Goal: Communication & Community: Connect with others

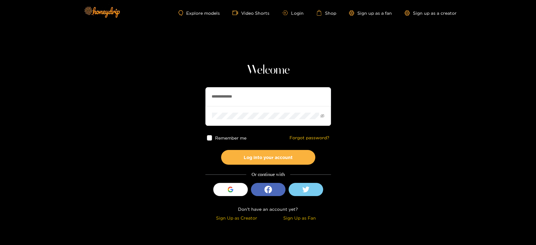
drag, startPoint x: 250, startPoint y: 98, endPoint x: 201, endPoint y: 100, distance: 49.3
click at [201, 100] on section "**********" at bounding box center [268, 111] width 536 height 223
paste input "text"
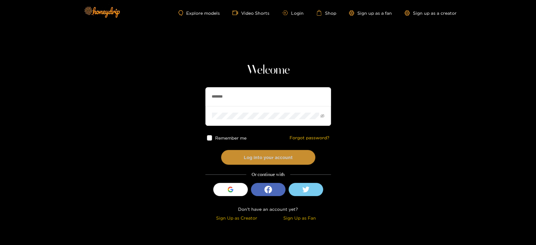
type input "*******"
click at [249, 153] on button "Log into your account" at bounding box center [268, 157] width 94 height 15
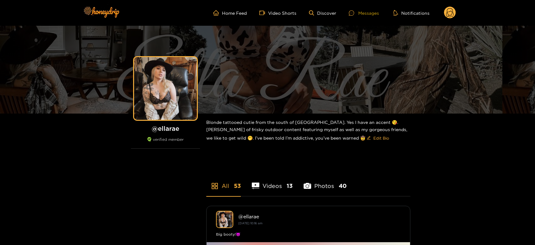
click at [356, 13] on div at bounding box center [353, 12] width 9 height 5
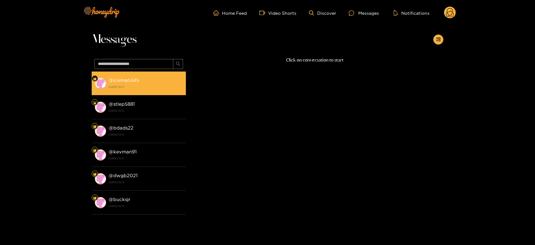
click at [137, 88] on strong "[DATE] 10:17" at bounding box center [146, 87] width 74 height 6
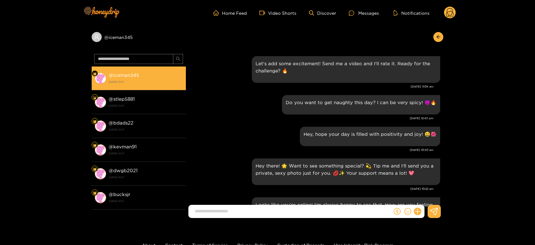
scroll to position [1008, 0]
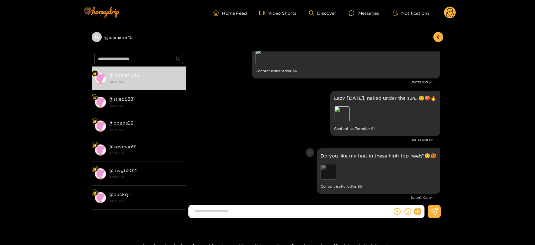
click at [327, 164] on div "Preview" at bounding box center [328, 172] width 16 height 16
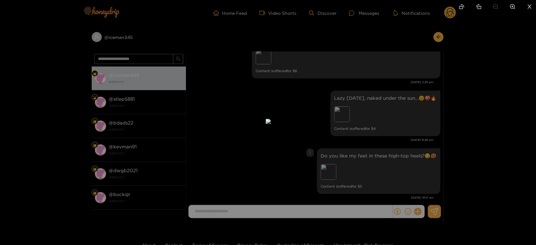
click at [383, 165] on div at bounding box center [268, 122] width 536 height 245
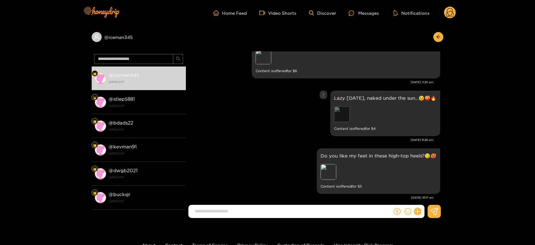
click at [347, 110] on div "Preview" at bounding box center [342, 114] width 16 height 16
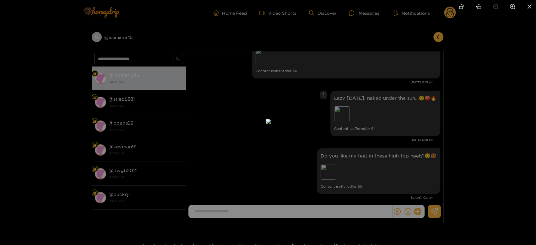
click at [382, 155] on div at bounding box center [268, 122] width 536 height 245
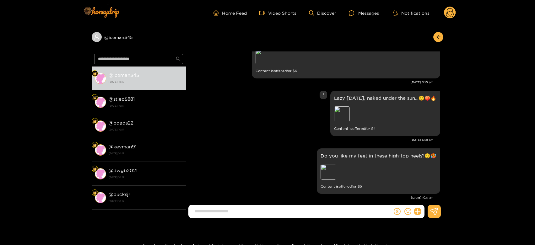
click at [351, 106] on div "Preview" at bounding box center [378, 114] width 88 height 17
click at [348, 107] on div "Preview" at bounding box center [342, 114] width 16 height 16
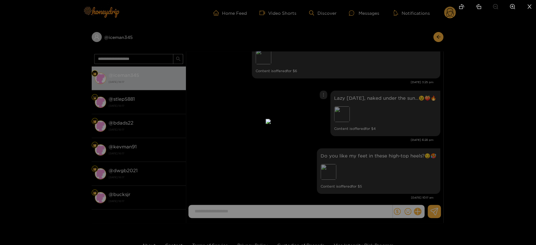
click at [409, 122] on div at bounding box center [268, 122] width 536 height 245
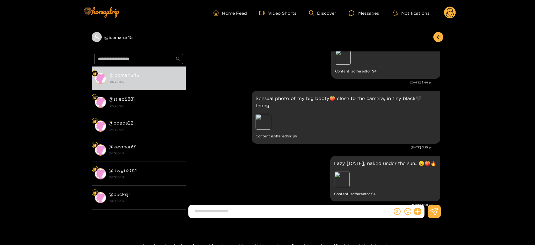
scroll to position [938, 0]
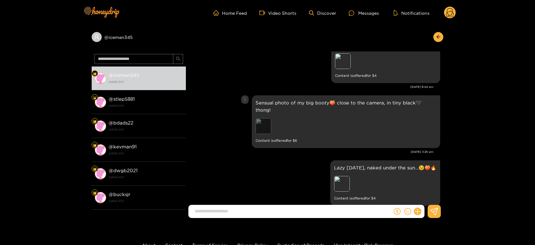
click at [259, 120] on div "Preview" at bounding box center [263, 126] width 16 height 16
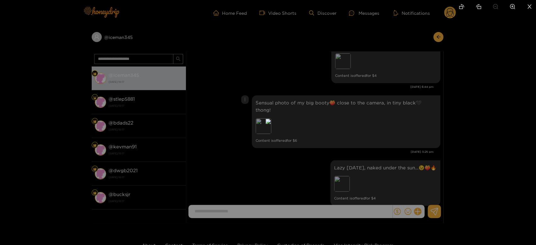
click at [406, 129] on div at bounding box center [268, 122] width 536 height 245
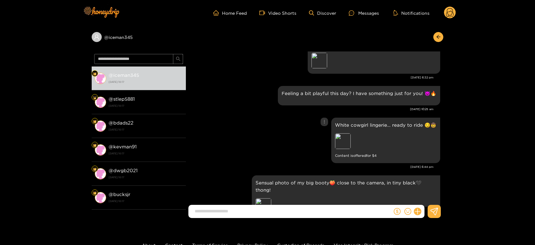
scroll to position [869, 0]
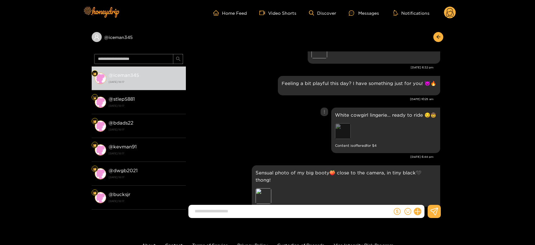
click at [339, 128] on div "Preview" at bounding box center [343, 131] width 16 height 16
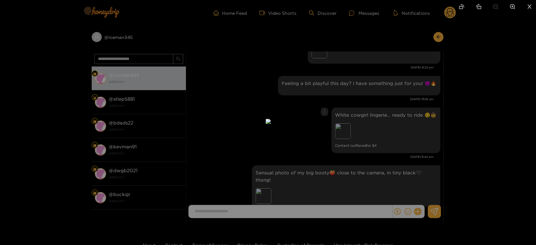
click at [390, 128] on div at bounding box center [268, 122] width 536 height 245
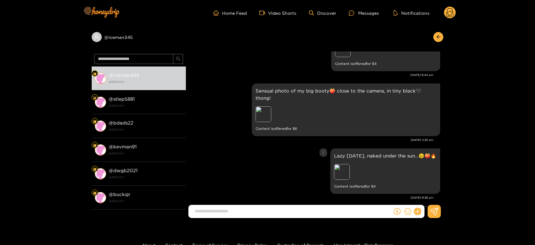
scroll to position [973, 0]
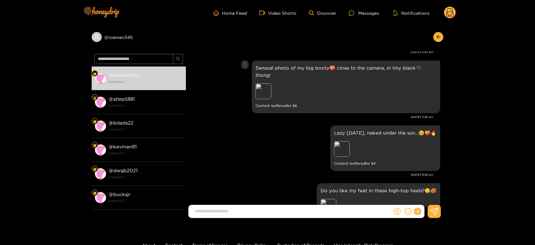
drag, startPoint x: 262, startPoint y: 83, endPoint x: 345, endPoint y: 95, distance: 84.2
click at [262, 83] on div "Preview" at bounding box center [263, 91] width 16 height 16
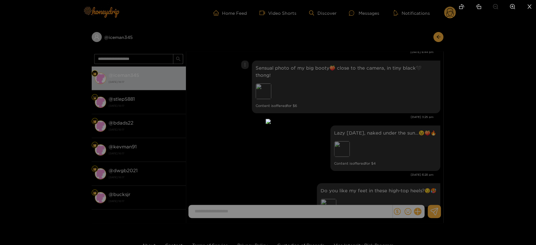
click at [416, 106] on div at bounding box center [268, 122] width 536 height 245
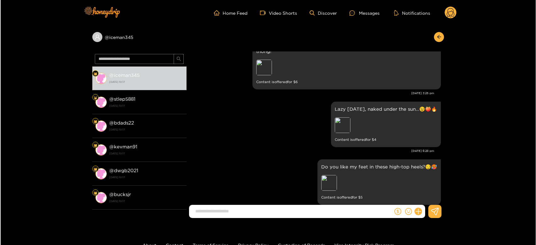
scroll to position [1008, 0]
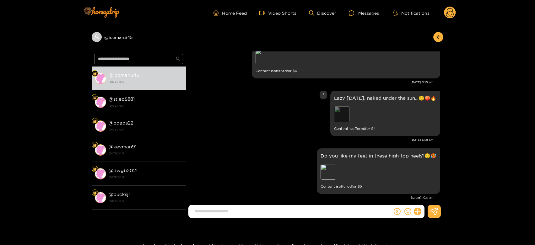
drag, startPoint x: 344, startPoint y: 94, endPoint x: 341, endPoint y: 105, distance: 11.9
click at [342, 100] on div "Lazy [DATE], naked under the sun…😉🍑🔥 Preview Content is offered for $ 4" at bounding box center [385, 113] width 102 height 38
click at [340, 109] on div "Preview" at bounding box center [342, 114] width 16 height 16
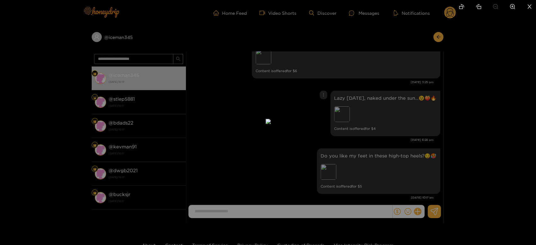
click at [390, 108] on div at bounding box center [268, 122] width 536 height 245
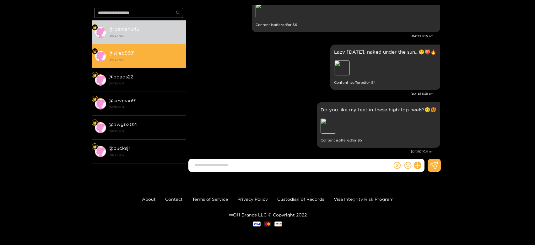
click at [115, 63] on li "@ stlep5881 [DATE] 10:17" at bounding box center [139, 56] width 94 height 24
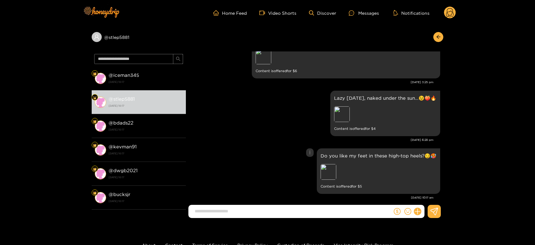
click at [247, 170] on div "Do you like my feet in these high-top heels?😏🥵 Preview Content is offered for $…" at bounding box center [314, 171] width 251 height 49
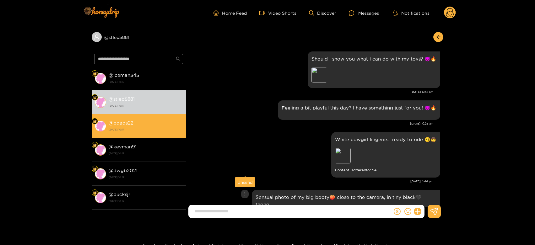
scroll to position [834, 0]
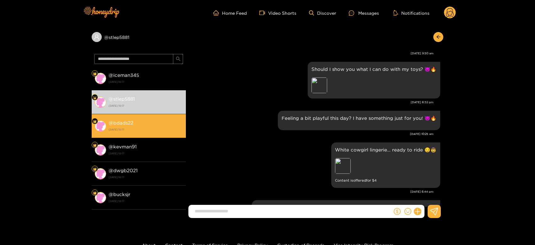
click at [155, 125] on div "@ bdads22 [DATE] 10:17" at bounding box center [146, 126] width 74 height 14
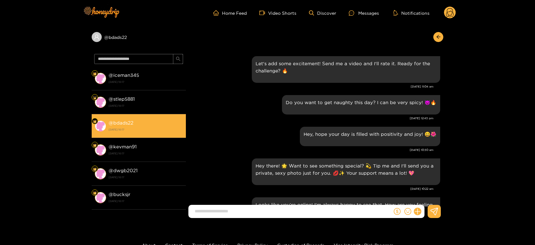
scroll to position [1008, 0]
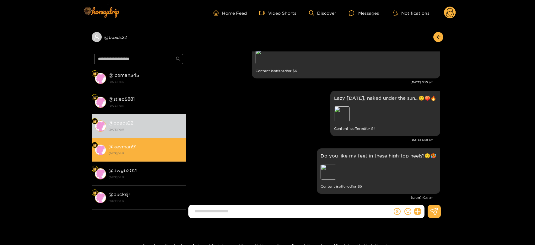
click at [136, 151] on strong "[DATE] 10:17" at bounding box center [146, 154] width 74 height 6
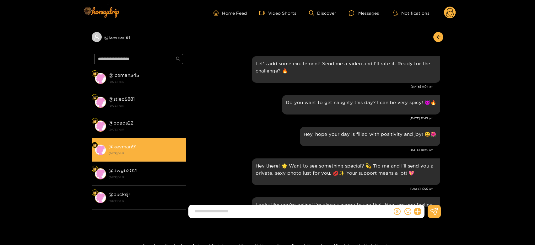
scroll to position [1008, 0]
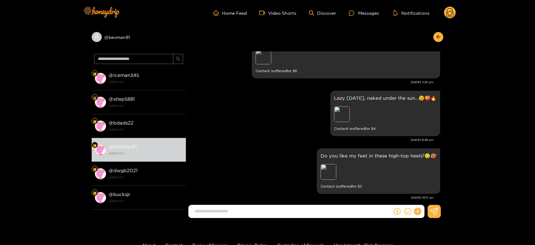
click at [454, 9] on circle at bounding box center [450, 13] width 12 height 12
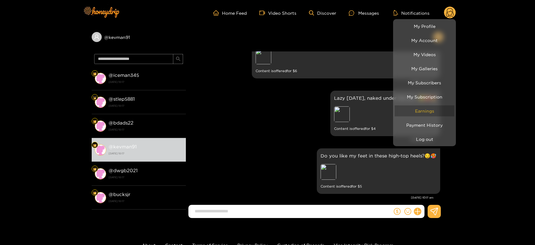
click at [420, 112] on link "Earnings" at bounding box center [424, 110] width 60 height 11
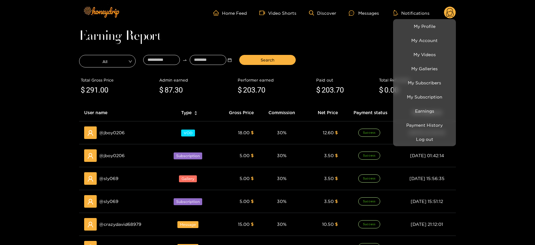
click at [113, 177] on div at bounding box center [267, 122] width 535 height 245
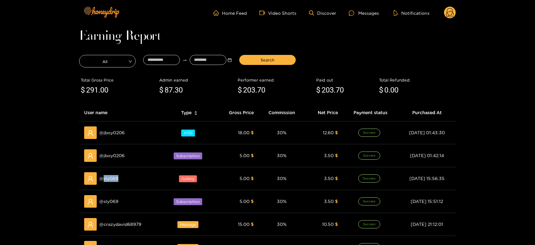
click at [113, 177] on span "@ sly069" at bounding box center [108, 178] width 19 height 7
copy span "sly069"
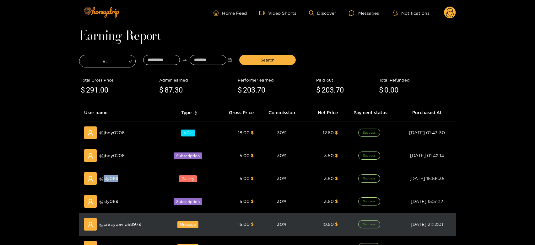
click at [112, 222] on span "@ crazydavid68979" at bounding box center [120, 224] width 42 height 7
copy span "crazydavid68979"
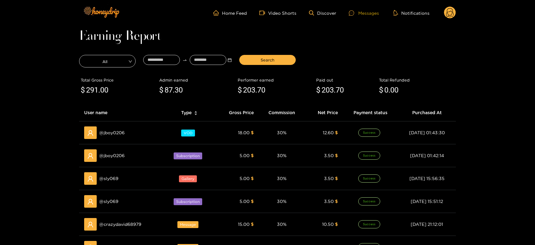
click at [368, 16] on div "Messages" at bounding box center [364, 12] width 30 height 7
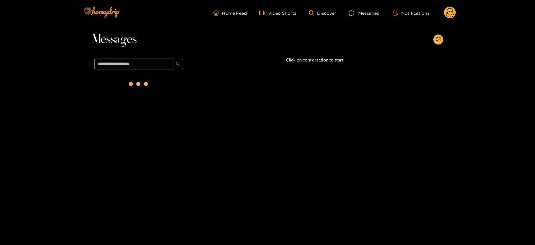
click at [128, 63] on input "text" at bounding box center [133, 64] width 79 height 10
paste input "**********"
click at [135, 85] on strong "[DATE] 10:17" at bounding box center [146, 87] width 74 height 6
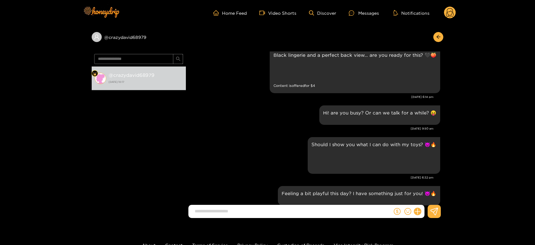
scroll to position [729, 0]
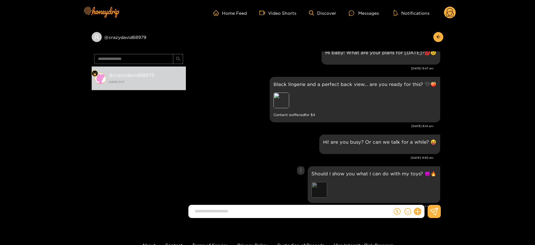
click at [324, 188] on div "Preview" at bounding box center [319, 190] width 16 height 16
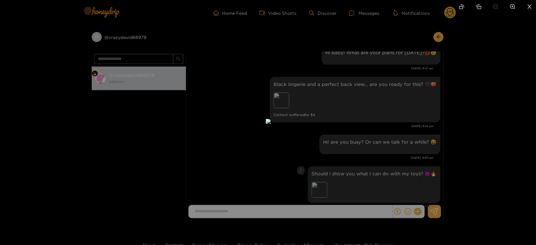
click at [387, 173] on div at bounding box center [268, 122] width 536 height 245
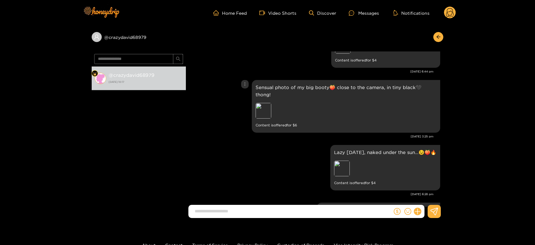
scroll to position [1008, 0]
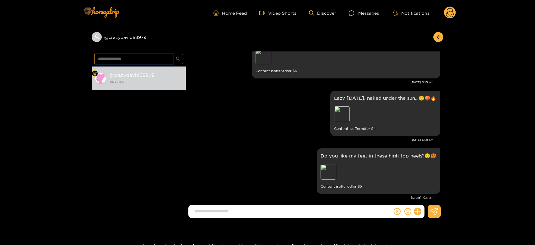
click at [137, 60] on input "**********" at bounding box center [133, 59] width 79 height 10
paste input "text"
type input "******"
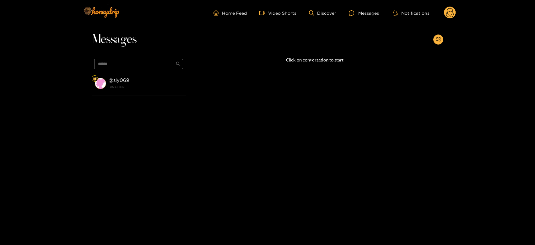
click at [142, 69] on span "******" at bounding box center [139, 63] width 94 height 15
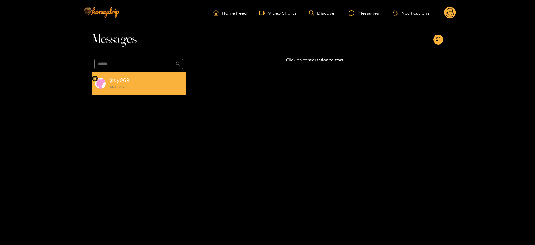
click at [142, 74] on li "@ sly069 [DATE] 10:17" at bounding box center [139, 84] width 94 height 24
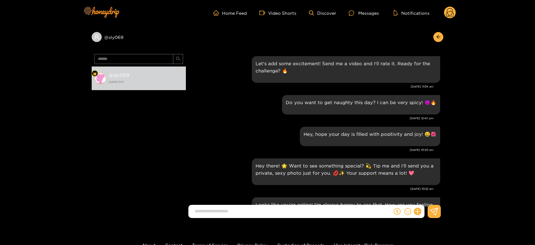
scroll to position [1008, 0]
